Goal: Task Accomplishment & Management: Use online tool/utility

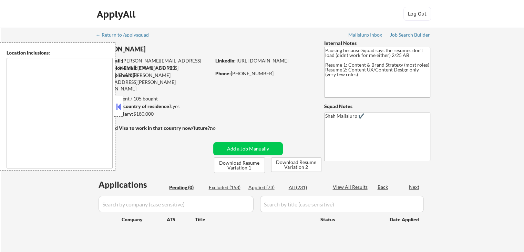
type textarea "[GEOGRAPHIC_DATA], [GEOGRAPHIC_DATA] [GEOGRAPHIC_DATA], [GEOGRAPHIC_DATA], [GEO…"
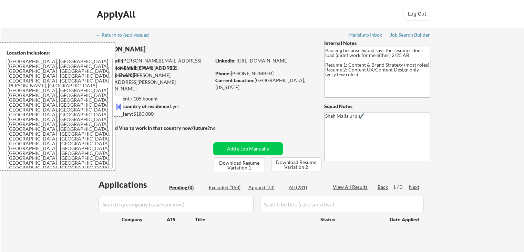
click at [121, 108] on button at bounding box center [119, 106] width 8 height 10
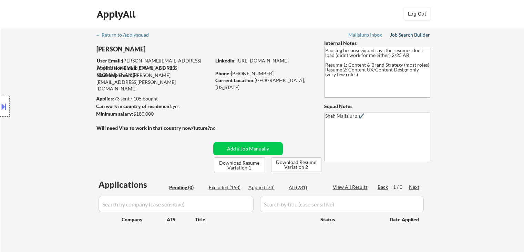
click at [406, 37] on div "Job Search Builder" at bounding box center [410, 34] width 40 height 5
drag, startPoint x: 360, startPoint y: 80, endPoint x: 329, endPoint y: 49, distance: 43.6
click at [329, 49] on textarea "Pausing because Squad says the resumes don't load (didnt work for me either) 2/…" at bounding box center [377, 72] width 106 height 51
click at [488, 75] on div "← Return to /applysquad Mailslurp Inbox Job Search Builder [PERSON_NAME] User E…" at bounding box center [262, 143] width 523 height 230
drag, startPoint x: 371, startPoint y: 78, endPoint x: 318, endPoint y: 44, distance: 62.5
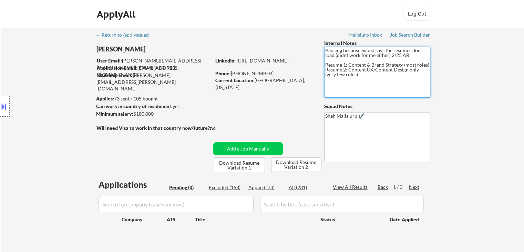
click at [318, 44] on div "← Return to /applysquad Mailslurp Inbox Job Search Builder [PERSON_NAME] User E…" at bounding box center [263, 140] width 344 height 224
click at [508, 79] on div "← Return to /applysquad Mailslurp Inbox Job Search Builder [PERSON_NAME] User E…" at bounding box center [262, 143] width 523 height 230
click at [50, 74] on div "Location Inclusions: [GEOGRAPHIC_DATA], [GEOGRAPHIC_DATA] [GEOGRAPHIC_DATA], [G…" at bounding box center [61, 106] width 123 height 128
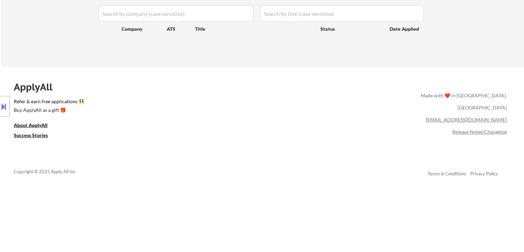
scroll to position [49, 0]
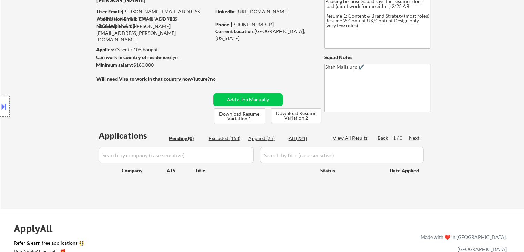
click at [34, 78] on div "Location Inclusions: [GEOGRAPHIC_DATA], [GEOGRAPHIC_DATA] [GEOGRAPHIC_DATA], [G…" at bounding box center [61, 106] width 123 height 128
